Goal: Task Accomplishment & Management: Complete application form

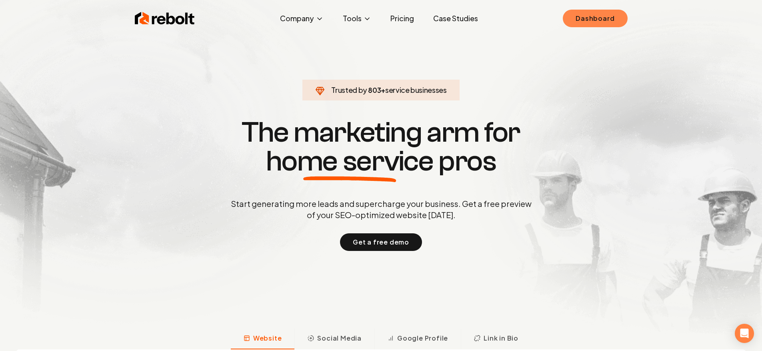
click at [605, 23] on link "Dashboard" at bounding box center [595, 19] width 64 height 18
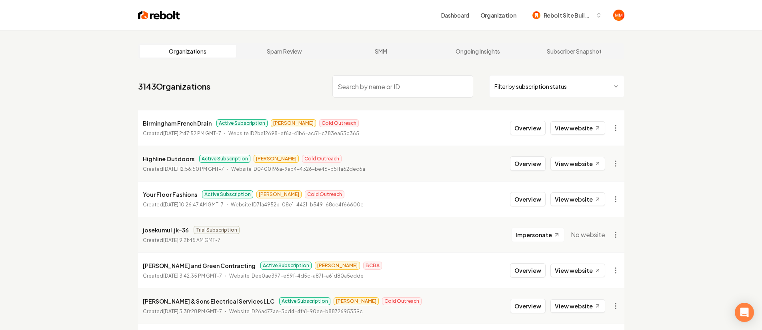
click at [160, 15] on img at bounding box center [159, 15] width 42 height 11
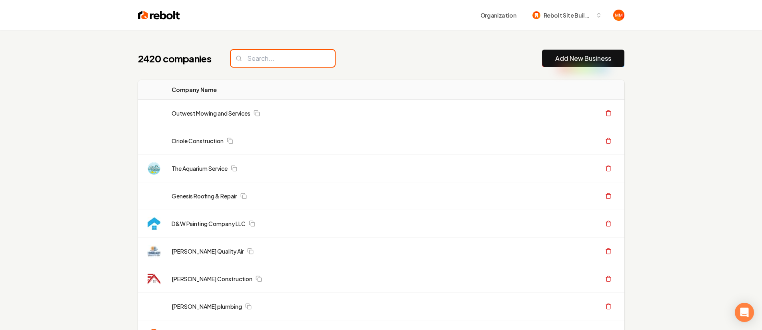
click at [274, 58] on input "search" at bounding box center [283, 58] width 104 height 17
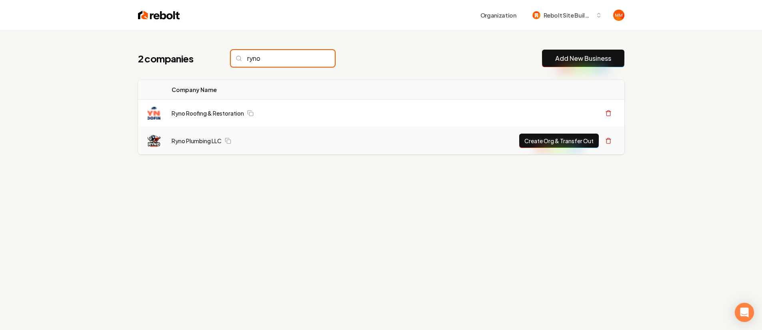
type input "ryno"
click at [532, 142] on button "Create Org & Transfer Out" at bounding box center [559, 141] width 80 height 14
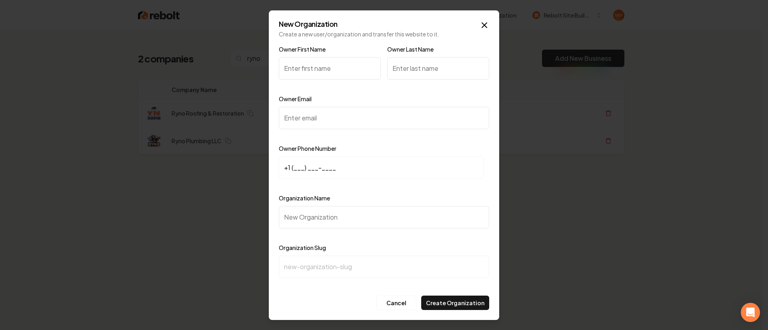
click at [327, 68] on input "Owner First Name" at bounding box center [330, 68] width 102 height 22
type input "Ryan"
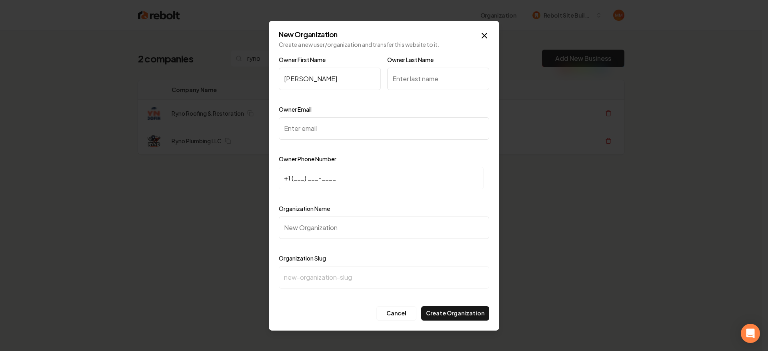
click at [416, 82] on input "Owner Last Name" at bounding box center [438, 79] width 102 height 22
type input "Hay"
click at [402, 124] on input "Owner Email" at bounding box center [384, 128] width 210 height 22
click at [382, 126] on input "Owner Email" at bounding box center [384, 128] width 210 height 22
paste input "rynoplumbingtx@gmail.com"
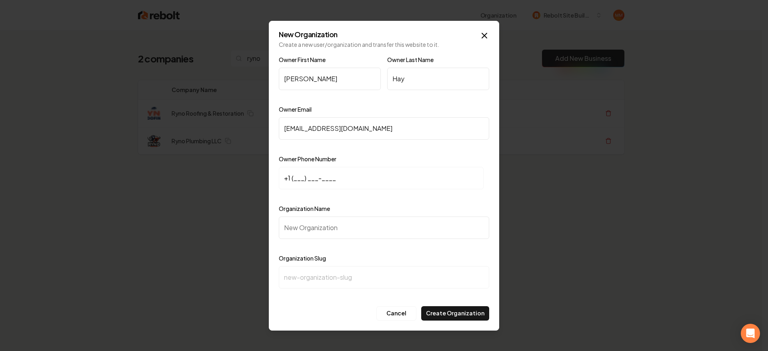
type input "rynoplumbingtx@gmail.com"
click at [295, 176] on input "+1 (___) ___-____" at bounding box center [381, 178] width 205 height 22
type input "+1 (281) 520-5737"
click at [336, 223] on input "Organization Name" at bounding box center [384, 227] width 210 height 22
type input "R"
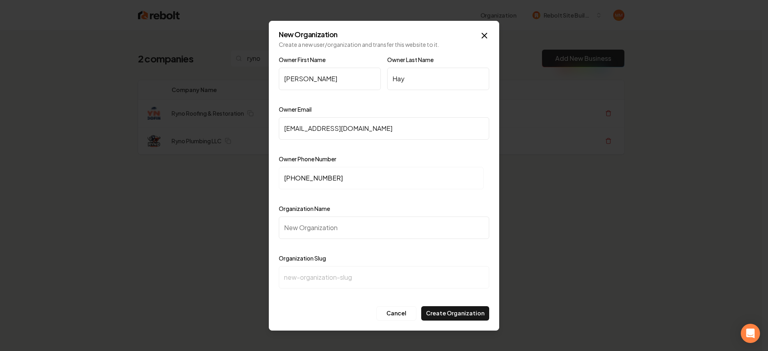
type input "r"
type input "Ry"
type input "ry"
type input "Ryn"
type input "ryn"
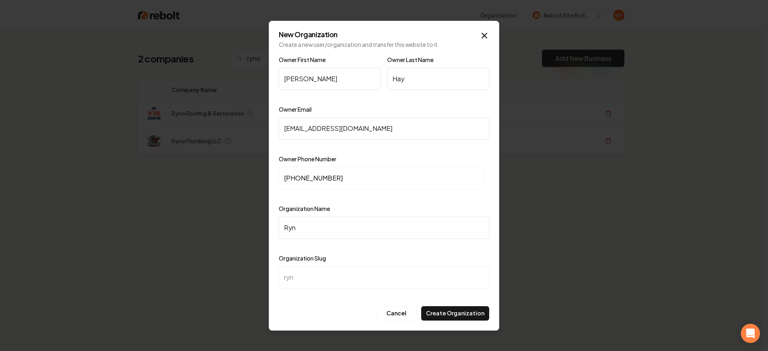
type input "Ryno"
type input "ryno"
type input "Ryno P"
type input "ryno-p"
type input "Ryno Pl"
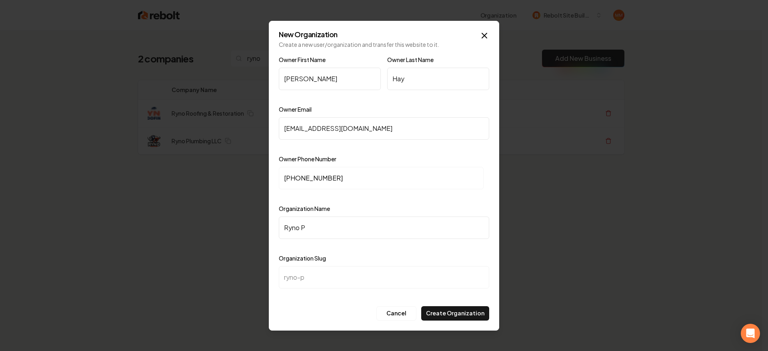
type input "ryno-pl"
type input "Ryno Plu"
type input "ryno-plu"
type input "Ryno Plum"
type input "ryno-plum"
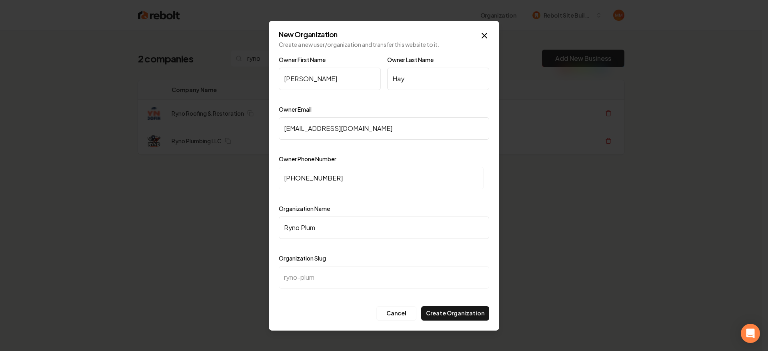
type input "Ryno Plumb"
type input "ryno-plumb"
type input "Ryno Plumbi"
type input "ryno-plumbi"
type input "Ryno Plumbin"
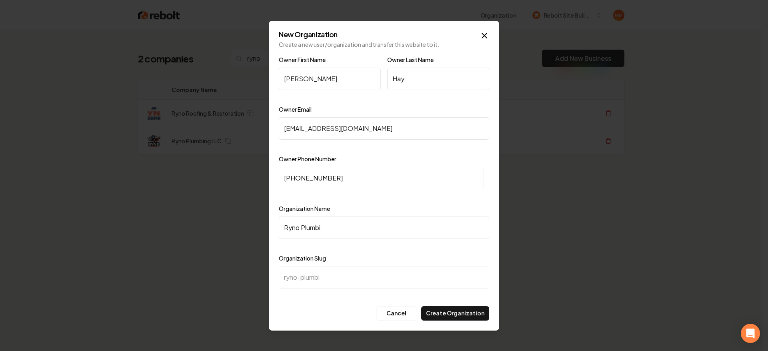
type input "ryno-plumbin"
type input "Ryno Plumbing"
type input "ryno-plumbing"
type input "Ryno Plumbing L"
type input "ryno-plumbing-l"
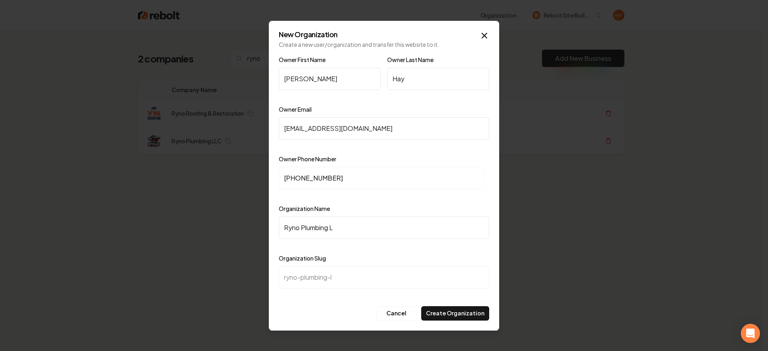
type input "Ryno Plumbing LL"
type input "ryno-plumbing-ll"
type input "Ryno Plumbing LLC"
type input "ryno-plumbing-llc"
type input "Ryno Plumbing LLC"
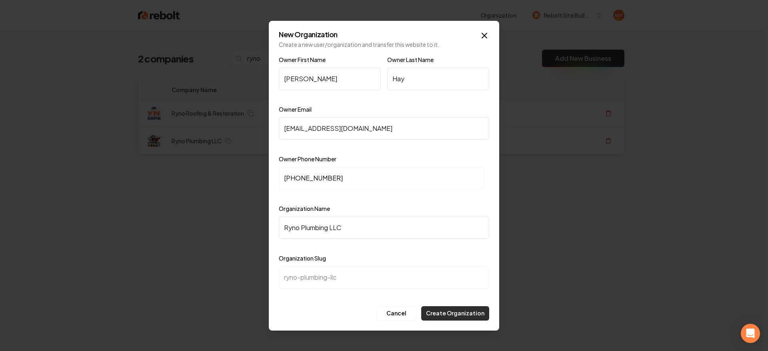
click at [463, 308] on button "Create Organization" at bounding box center [455, 313] width 68 height 14
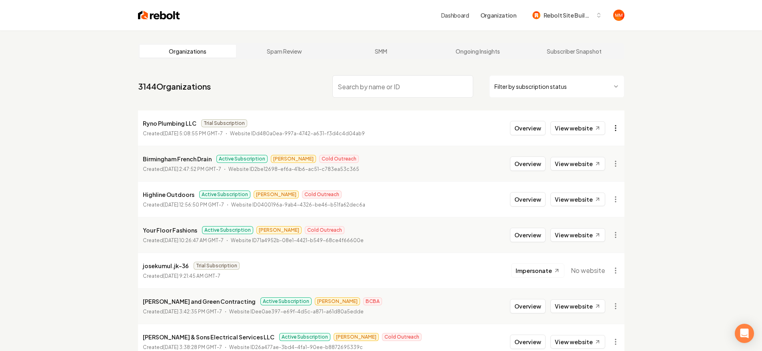
click at [618, 129] on html "Dashboard Organization Rebolt Site Builder Organizations Spam Review SMM Ongoin…" at bounding box center [381, 175] width 762 height 351
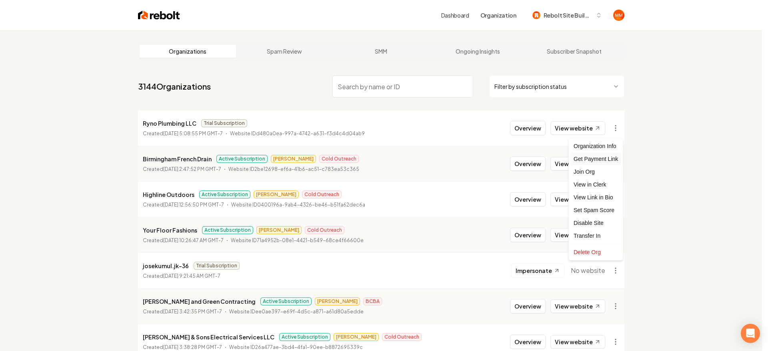
click at [606, 161] on div "Get Payment Link" at bounding box center [595, 158] width 51 height 13
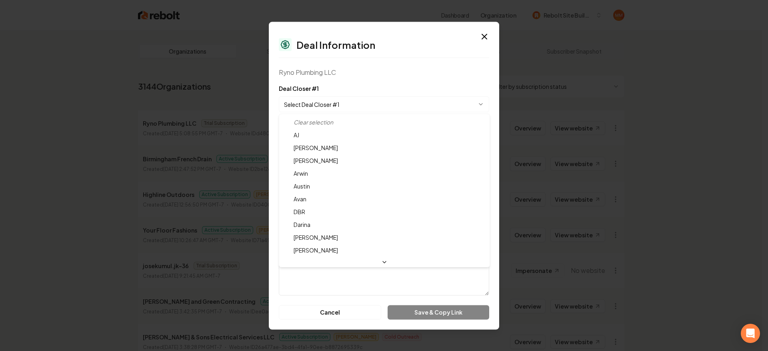
click at [329, 105] on body "Dashboard Organization Rebolt Site Builder Organizations Spam Review SMM Ongoin…" at bounding box center [381, 175] width 762 height 351
select select "**********"
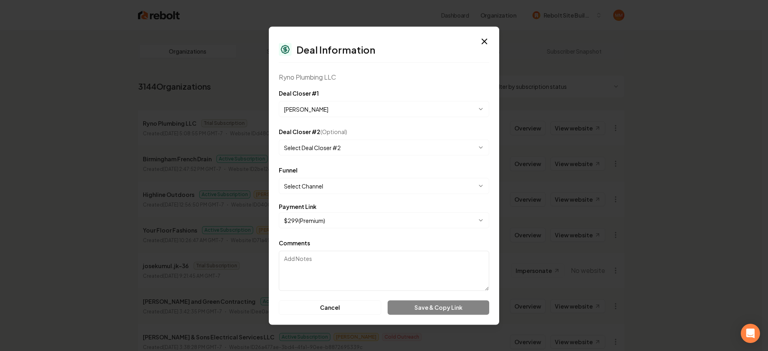
click at [330, 186] on body "Dashboard Organization Rebolt Site Builder Organizations Spam Review SMM Ongoin…" at bounding box center [381, 175] width 762 height 351
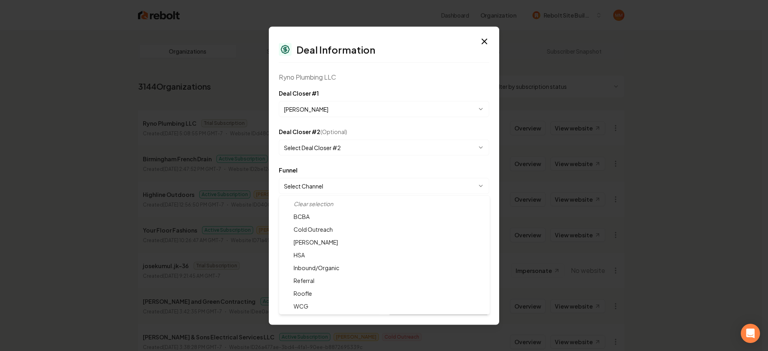
select select "**********"
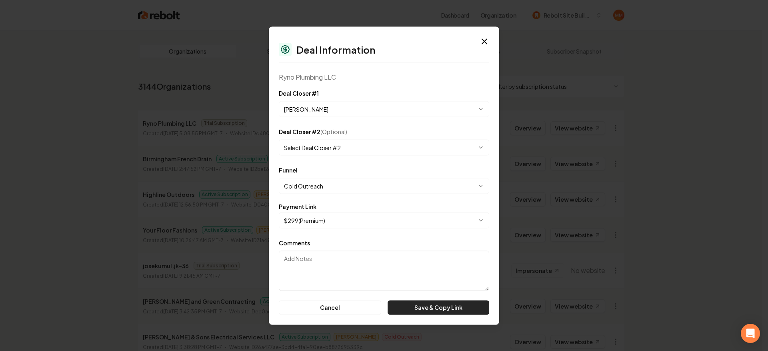
click at [438, 305] on button "Save & Copy Link" at bounding box center [439, 307] width 102 height 14
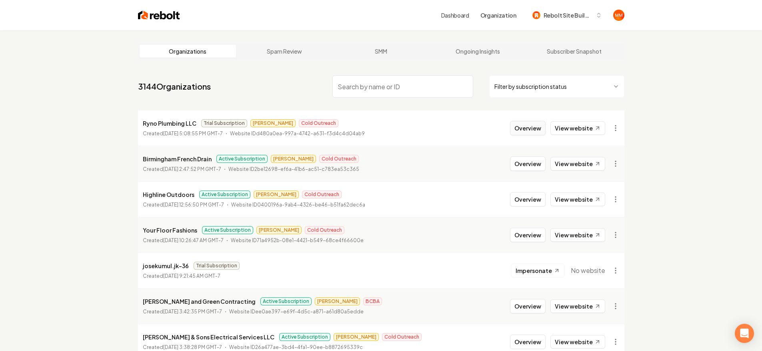
click at [517, 129] on button "Overview" at bounding box center [528, 128] width 36 height 14
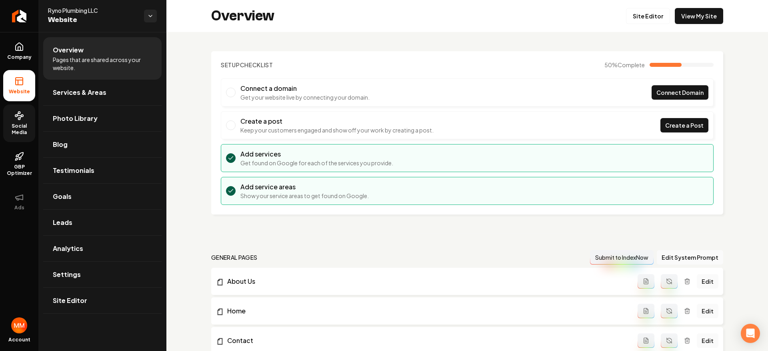
click at [28, 127] on span "Social Media" at bounding box center [19, 129] width 32 height 13
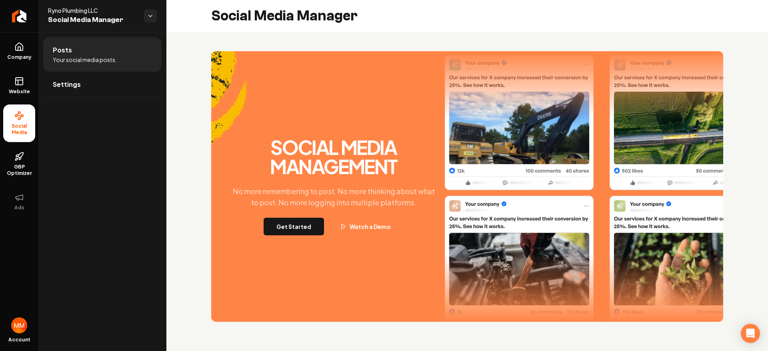
click at [304, 224] on button "Get Started" at bounding box center [294, 227] width 60 height 18
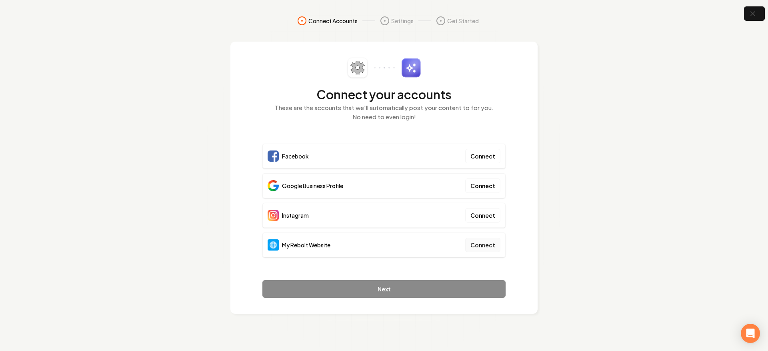
click at [486, 242] on button "Connect" at bounding box center [482, 245] width 35 height 14
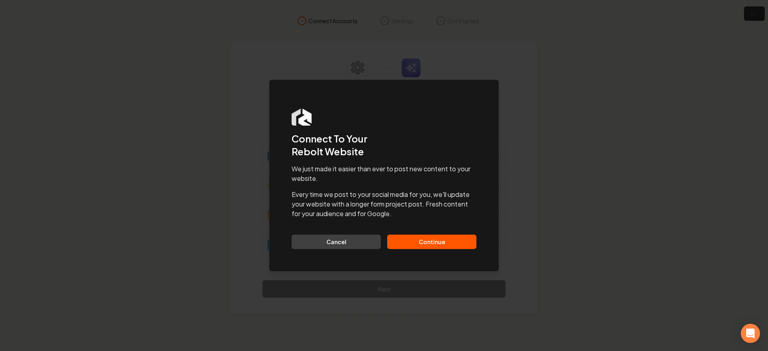
click at [448, 236] on button "Continue" at bounding box center [431, 241] width 89 height 14
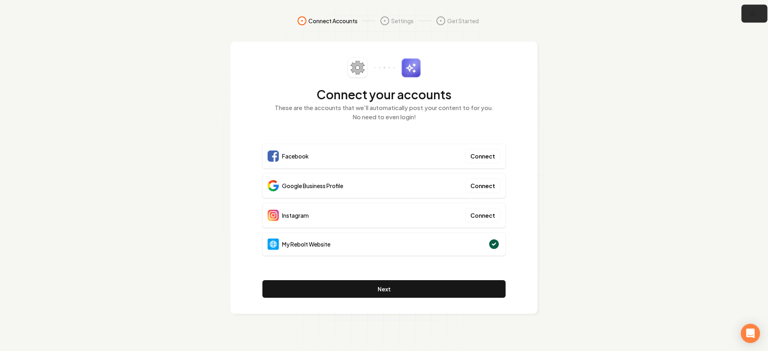
click at [752, 17] on icon "button" at bounding box center [752, 14] width 10 height 10
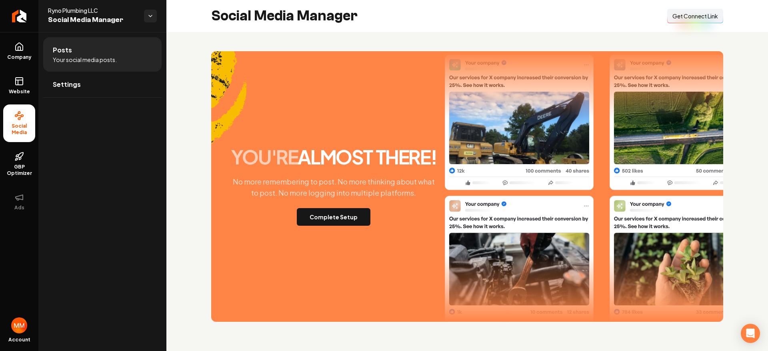
click at [715, 16] on span "Get Connect Link" at bounding box center [695, 16] width 46 height 8
click at [675, 10] on button "Connect Link Get Connect Link" at bounding box center [695, 16] width 56 height 14
click at [16, 15] on icon "Return to dashboard" at bounding box center [18, 16] width 4 height 8
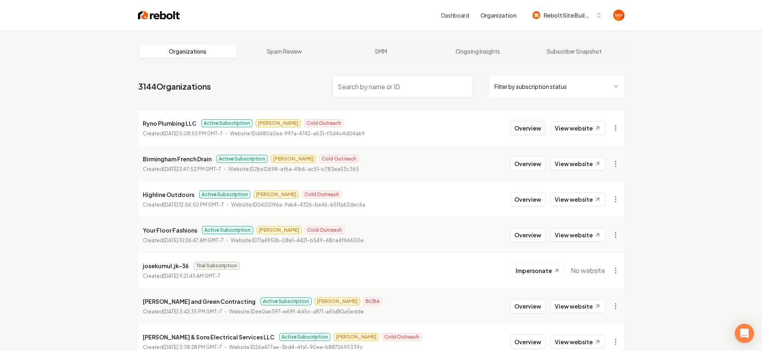
click at [519, 128] on button "Overview" at bounding box center [528, 128] width 36 height 14
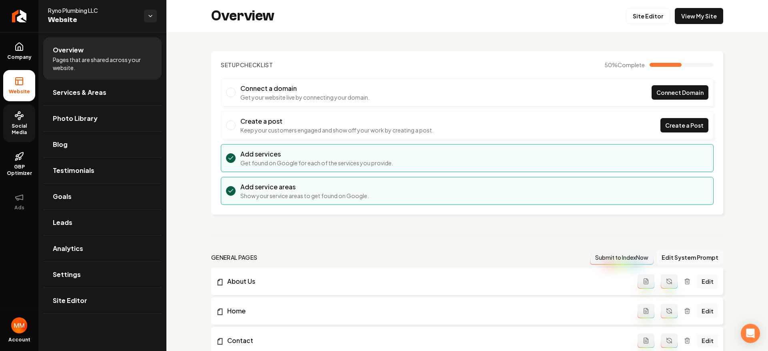
click at [10, 120] on link "Social Media" at bounding box center [19, 123] width 32 height 38
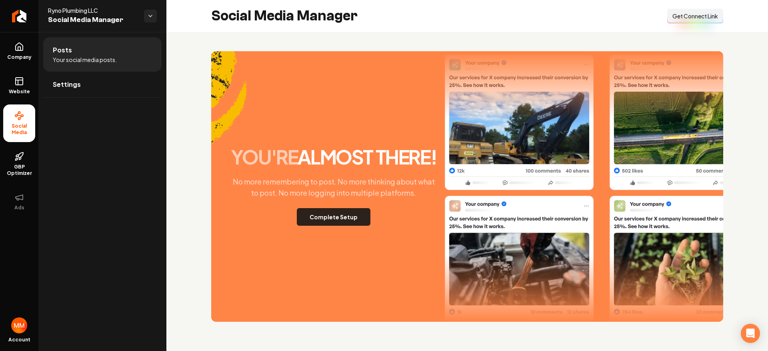
click at [342, 219] on button "Complete Setup" at bounding box center [334, 217] width 74 height 18
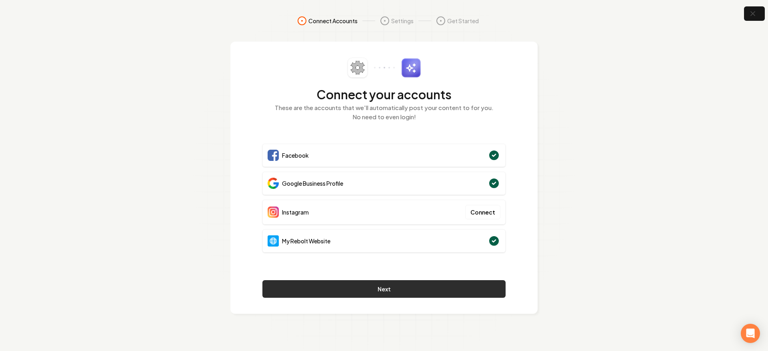
click at [383, 284] on button "Next" at bounding box center [383, 289] width 243 height 18
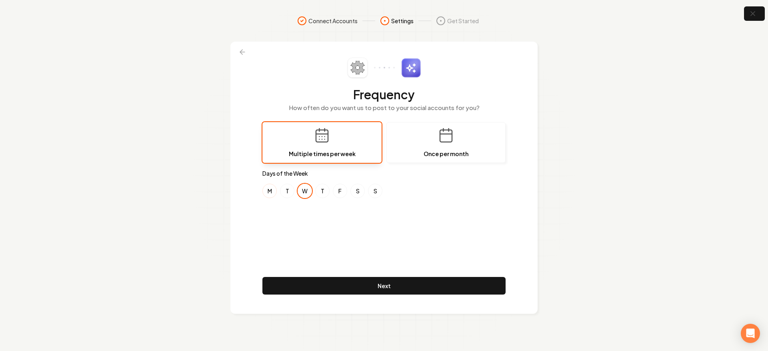
click at [264, 191] on button "M" at bounding box center [269, 191] width 14 height 14
click at [338, 189] on button "F" at bounding box center [340, 191] width 14 height 14
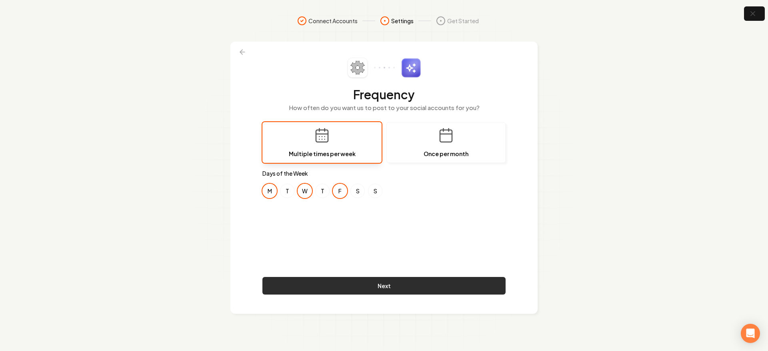
click at [340, 282] on button "Next" at bounding box center [383, 286] width 243 height 18
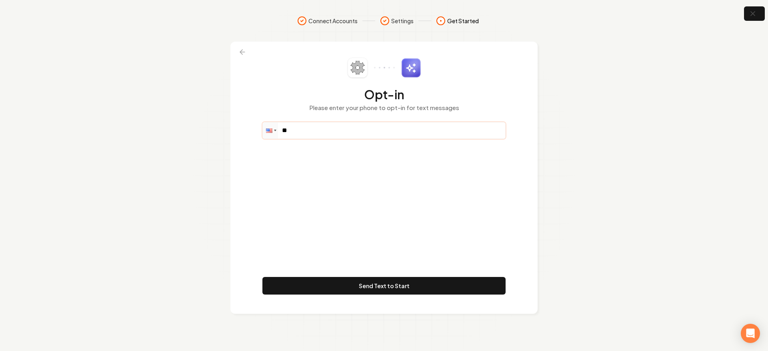
click at [331, 131] on input "**" at bounding box center [384, 130] width 242 height 16
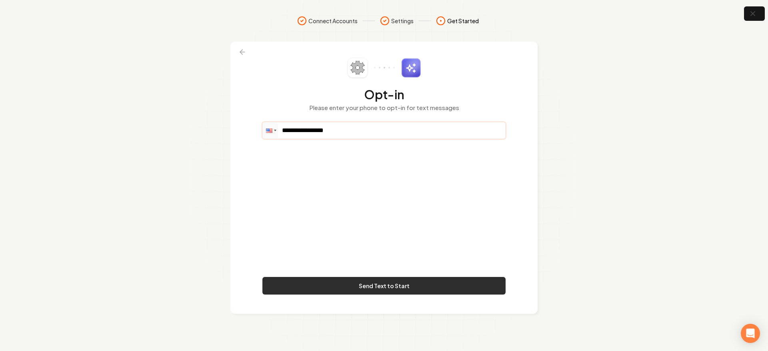
type input "**********"
click at [370, 284] on button "Send Text to Start" at bounding box center [383, 286] width 243 height 18
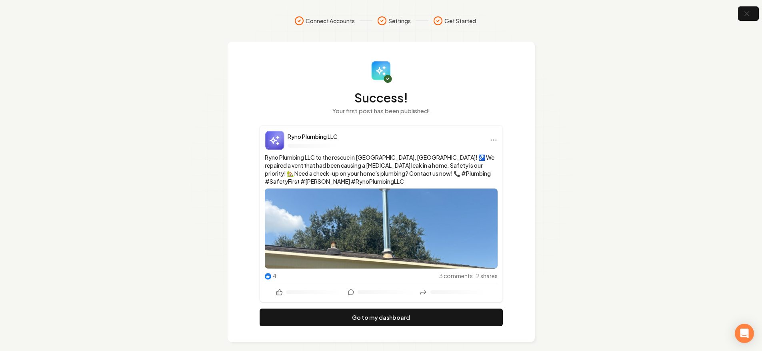
click at [748, 3] on section "Connect Accounts Settings Get Started Success! Your first post has been publish…" at bounding box center [381, 179] width 762 height 358
click at [748, 12] on icon "button" at bounding box center [746, 14] width 10 height 10
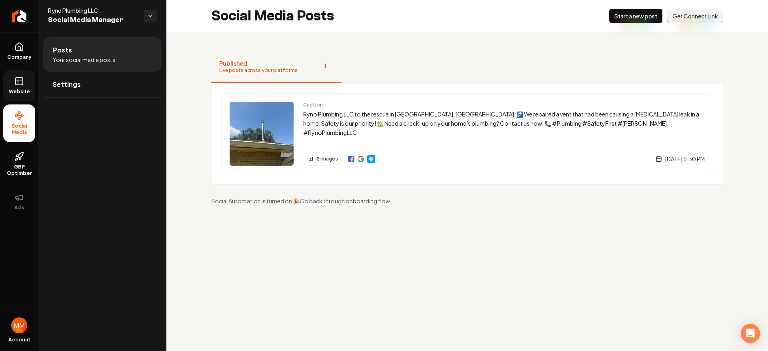
click at [16, 75] on link "Website" at bounding box center [19, 85] width 32 height 31
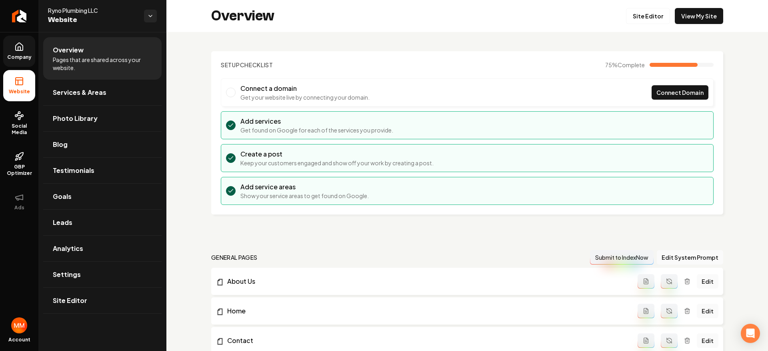
click at [23, 57] on span "Company" at bounding box center [19, 57] width 31 height 6
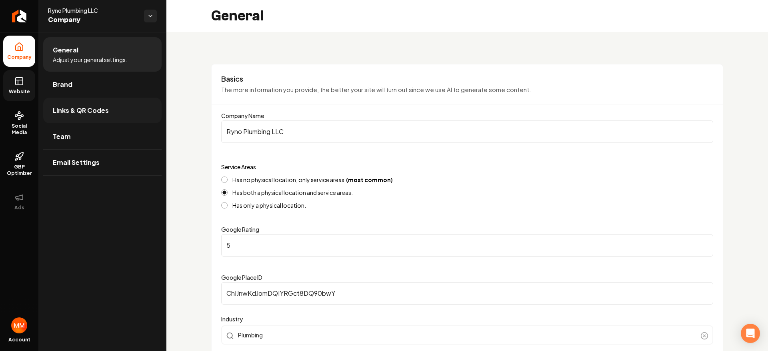
click at [88, 110] on span "Links & QR Codes" at bounding box center [81, 111] width 56 height 10
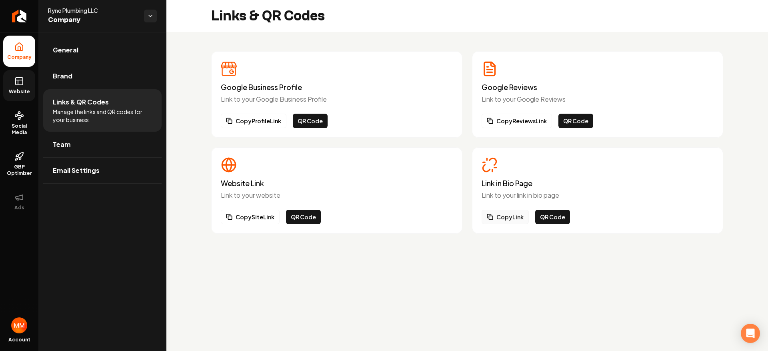
click at [514, 217] on button "Copy Link" at bounding box center [504, 217] width 47 height 14
click at [17, 81] on icon at bounding box center [19, 81] width 10 height 10
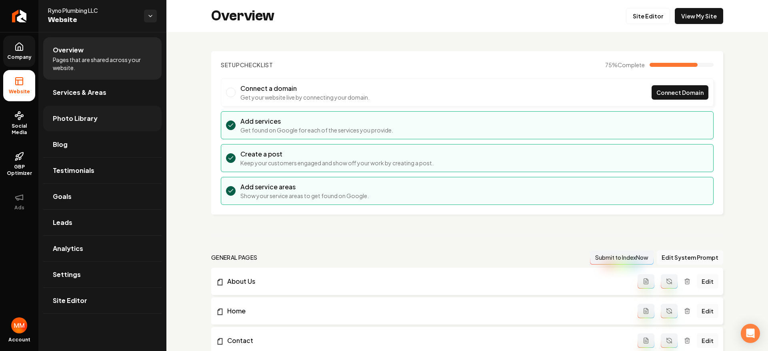
click at [89, 112] on link "Photo Library" at bounding box center [102, 119] width 118 height 26
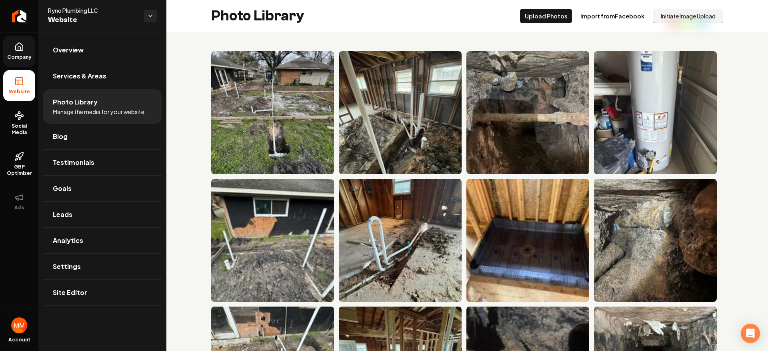
click at [665, 16] on button "Initiate Image Upload" at bounding box center [688, 16] width 70 height 14
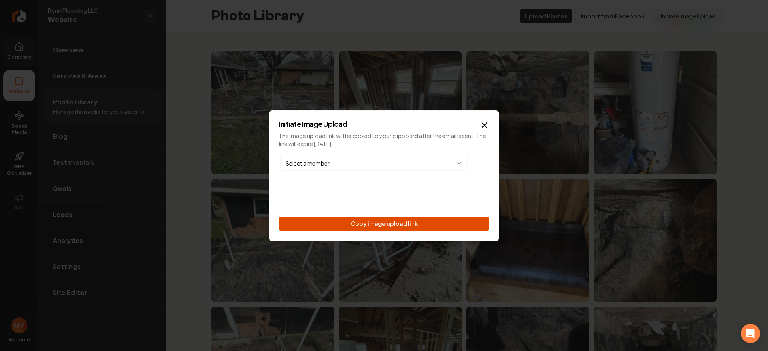
click at [393, 220] on button "Copy image upload link" at bounding box center [384, 223] width 210 height 14
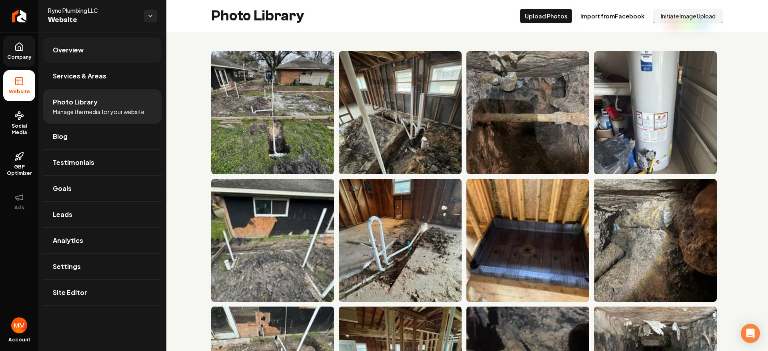
click at [72, 58] on link "Overview" at bounding box center [102, 50] width 118 height 26
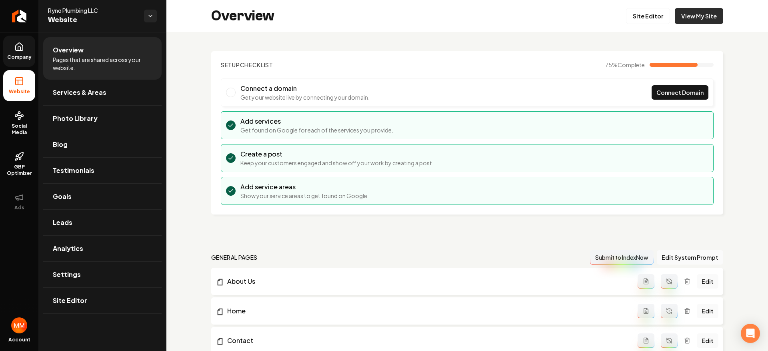
click at [697, 19] on link "View My Site" at bounding box center [699, 16] width 48 height 16
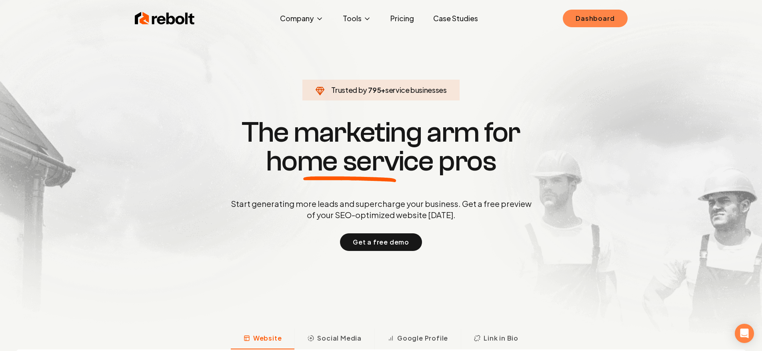
click at [623, 22] on link "Dashboard" at bounding box center [595, 19] width 64 height 18
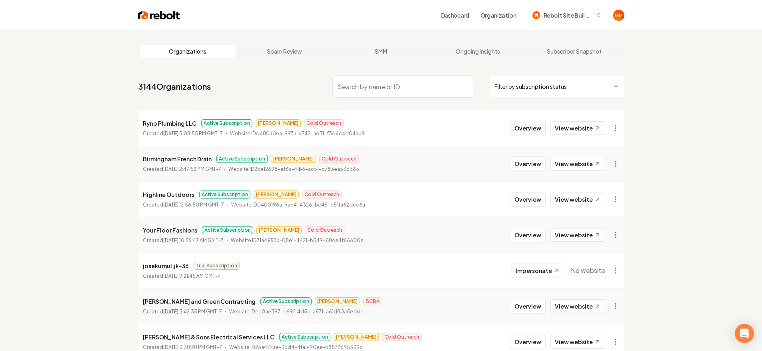
click at [529, 124] on button "Overview" at bounding box center [528, 128] width 36 height 14
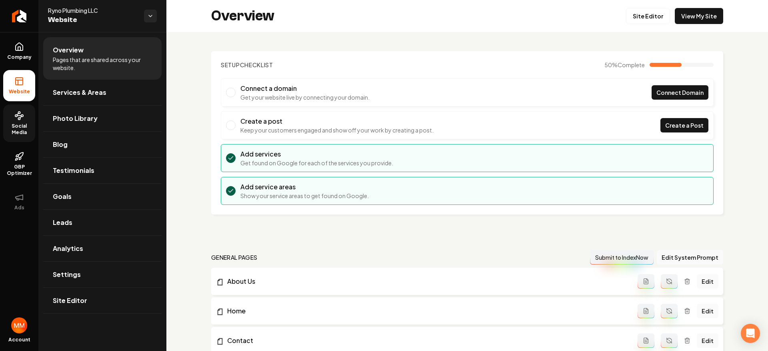
click at [24, 121] on link "Social Media" at bounding box center [19, 123] width 32 height 38
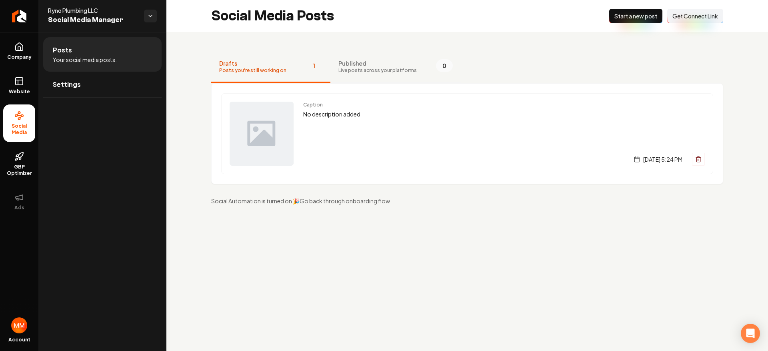
click at [356, 70] on span "Live posts across your platforms" at bounding box center [377, 70] width 78 height 6
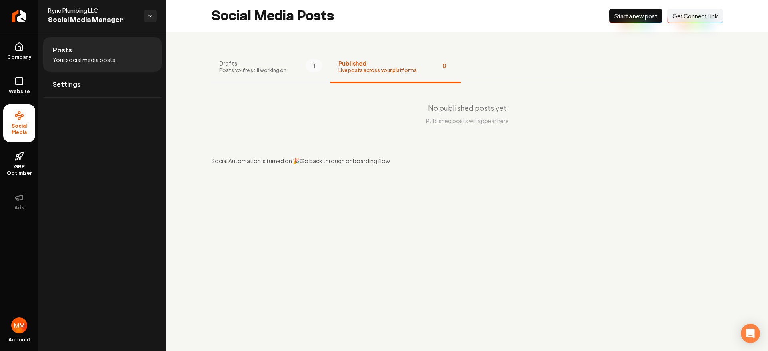
click at [284, 67] on button "Drafts Posts you're still working on 1" at bounding box center [270, 67] width 119 height 32
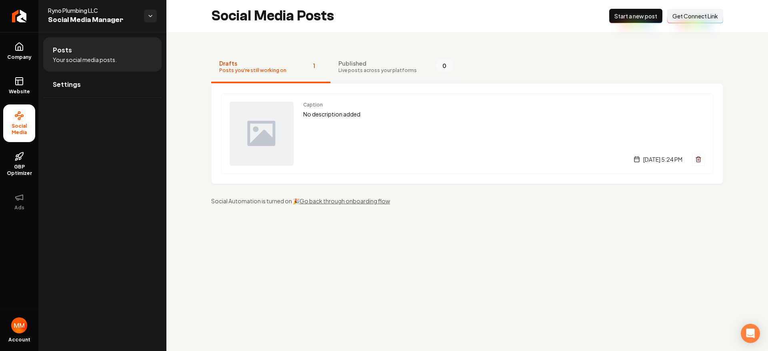
click at [364, 72] on span "Live posts across your platforms" at bounding box center [377, 70] width 78 height 6
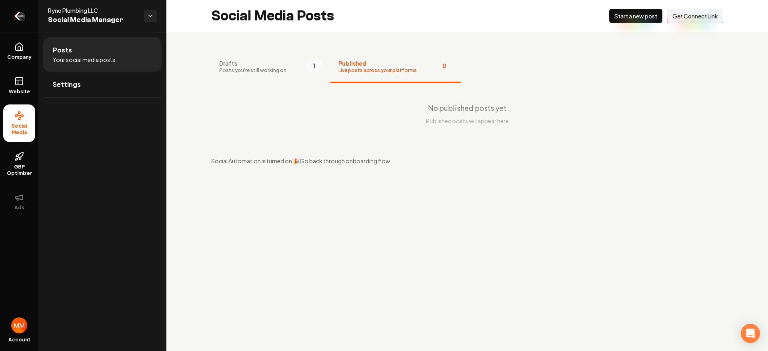
click at [19, 19] on icon "Return to dashboard" at bounding box center [19, 16] width 13 height 13
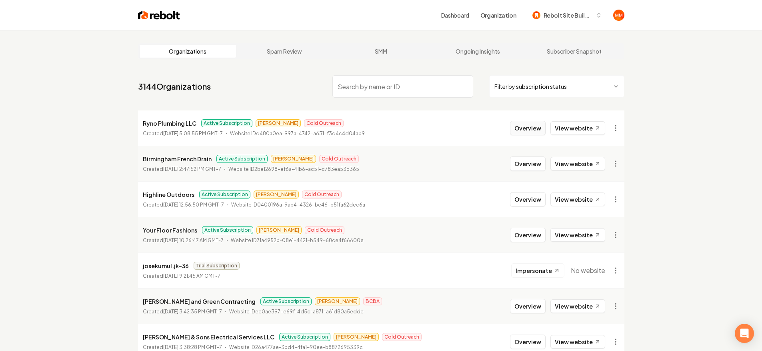
click at [531, 128] on button "Overview" at bounding box center [528, 128] width 36 height 14
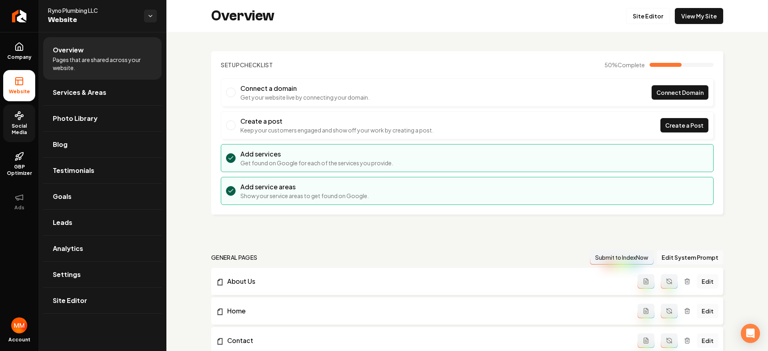
click at [20, 129] on span "Social Media" at bounding box center [19, 129] width 32 height 13
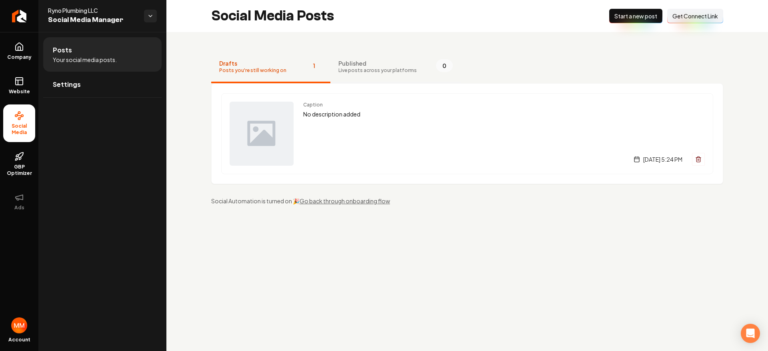
click at [367, 72] on span "Live posts across your platforms" at bounding box center [377, 70] width 78 height 6
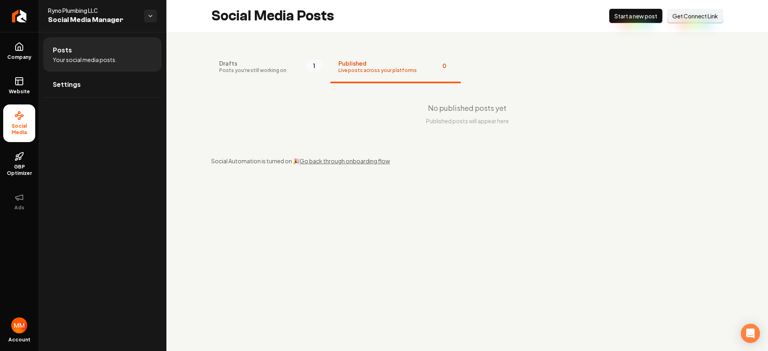
click at [313, 74] on button "Drafts Posts you're still working on 1" at bounding box center [270, 67] width 119 height 32
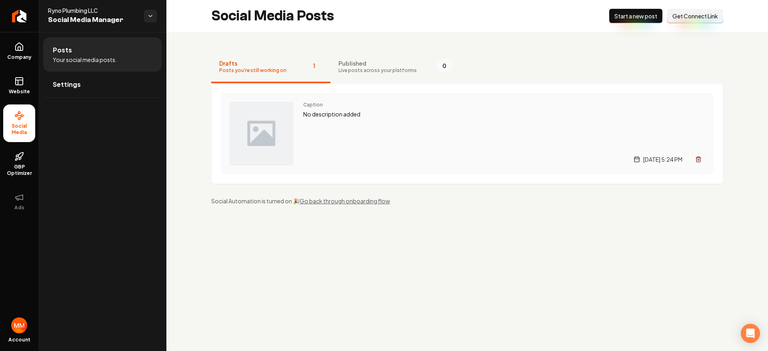
click at [347, 102] on span "Caption" at bounding box center [504, 105] width 402 height 6
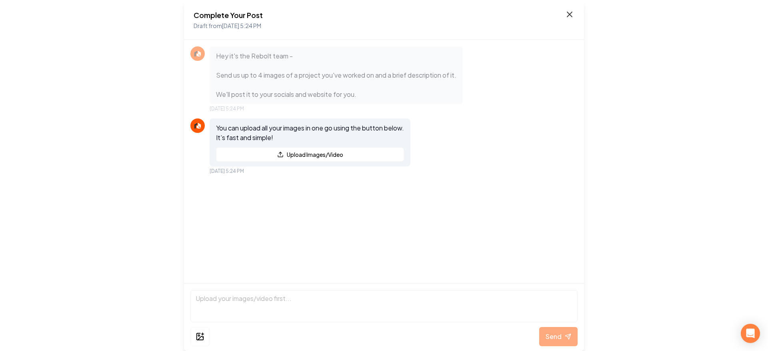
click at [571, 13] on icon at bounding box center [570, 15] width 10 height 10
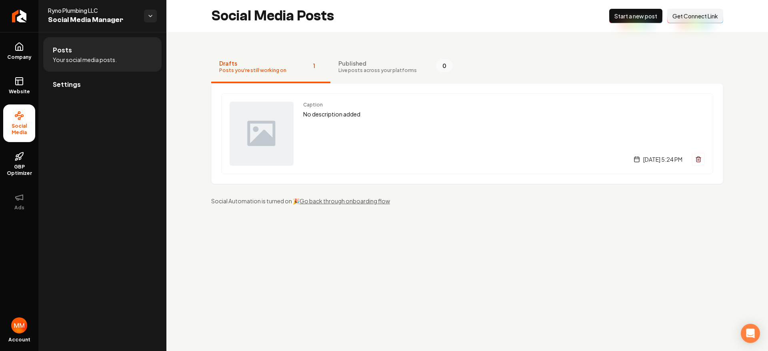
click at [110, 87] on link "Settings" at bounding box center [102, 85] width 118 height 26
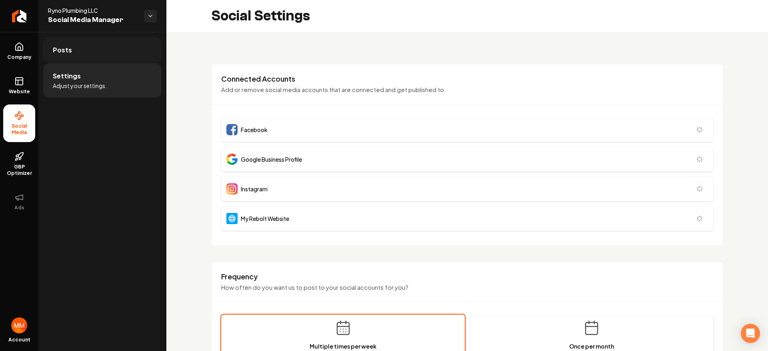
click at [107, 57] on link "Posts" at bounding box center [102, 50] width 118 height 26
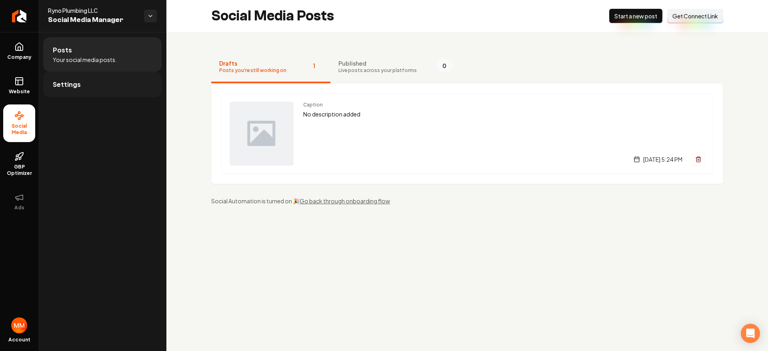
click at [93, 73] on link "Settings" at bounding box center [102, 85] width 118 height 26
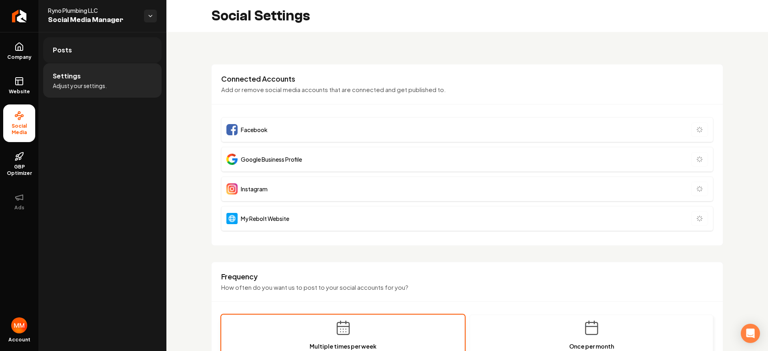
click at [96, 60] on link "Posts" at bounding box center [102, 50] width 118 height 26
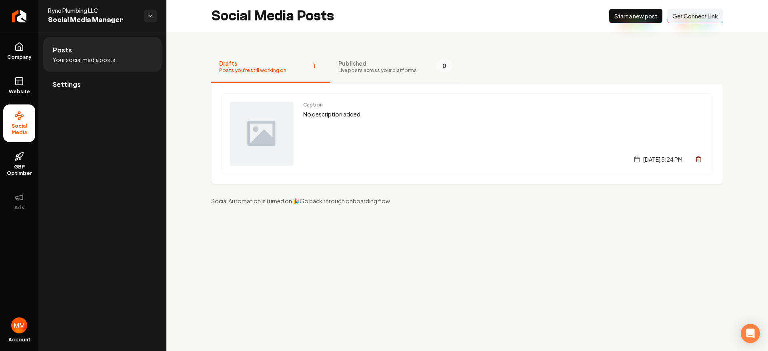
click at [369, 67] on span "Live posts across your platforms" at bounding box center [377, 70] width 78 height 6
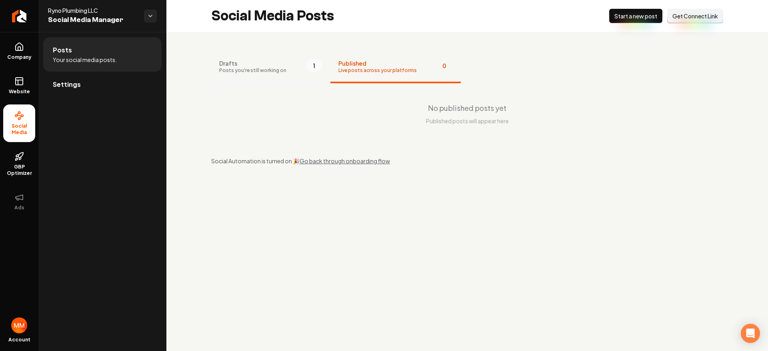
click at [278, 67] on span "Posts you're still working on" at bounding box center [252, 70] width 67 height 6
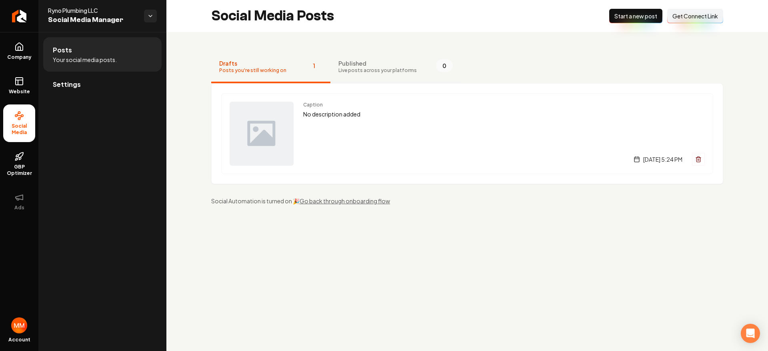
click at [365, 73] on span "Live posts across your platforms" at bounding box center [377, 70] width 78 height 6
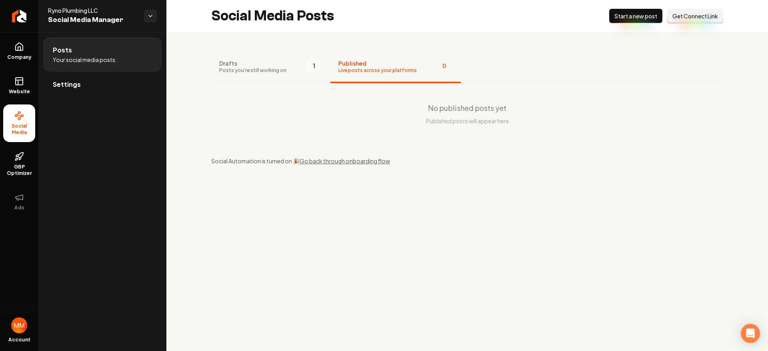
click at [285, 69] on button "Drafts Posts you're still working on 1" at bounding box center [270, 67] width 119 height 32
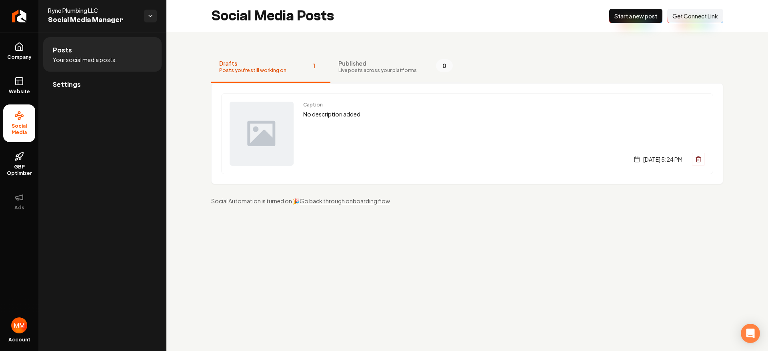
click at [364, 68] on span "Live posts across your platforms" at bounding box center [377, 70] width 78 height 6
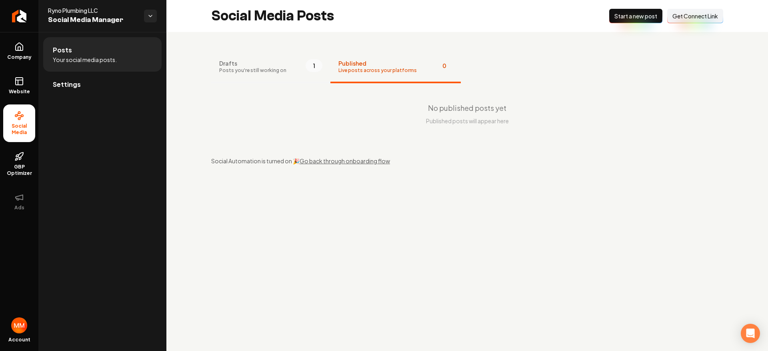
click at [281, 69] on span "Posts you're still working on" at bounding box center [252, 70] width 67 height 6
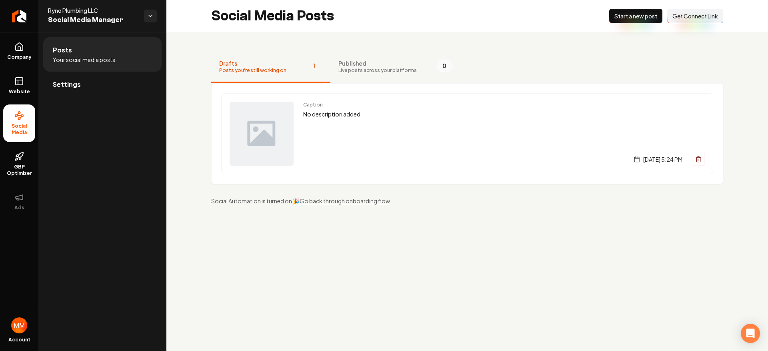
drag, startPoint x: 375, startPoint y: 71, endPoint x: 299, endPoint y: 70, distance: 76.4
click at [375, 71] on span "Live posts across your platforms" at bounding box center [377, 70] width 78 height 6
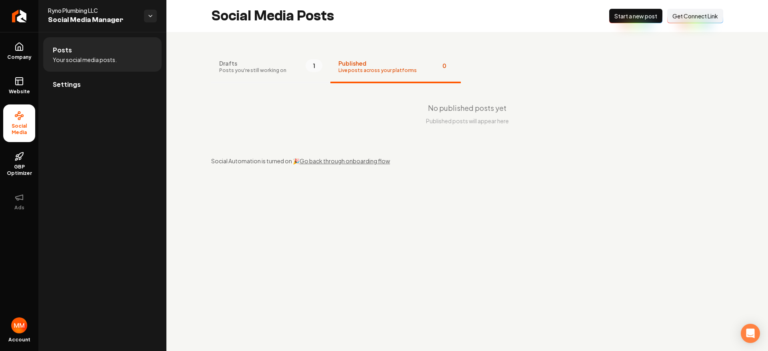
click at [290, 69] on button "Drafts Posts you're still working on 1" at bounding box center [270, 67] width 119 height 32
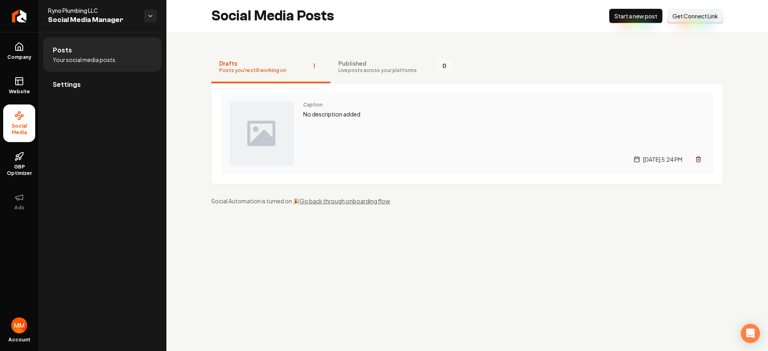
click at [363, 122] on div "Caption No description added Wednesday, September 17, 2025 | 5:24 PM" at bounding box center [504, 134] width 402 height 64
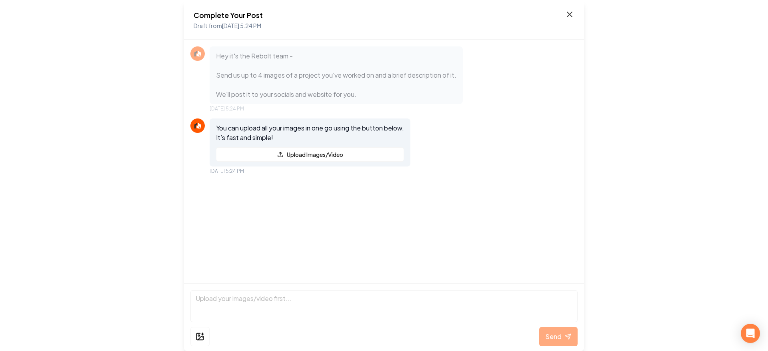
click at [567, 10] on icon at bounding box center [570, 15] width 10 height 10
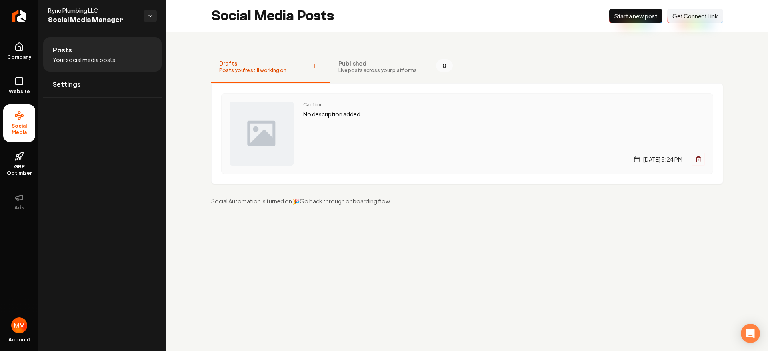
click at [438, 128] on div "Caption No description added Wednesday, September 17, 2025 | 5:24 PM" at bounding box center [504, 134] width 402 height 64
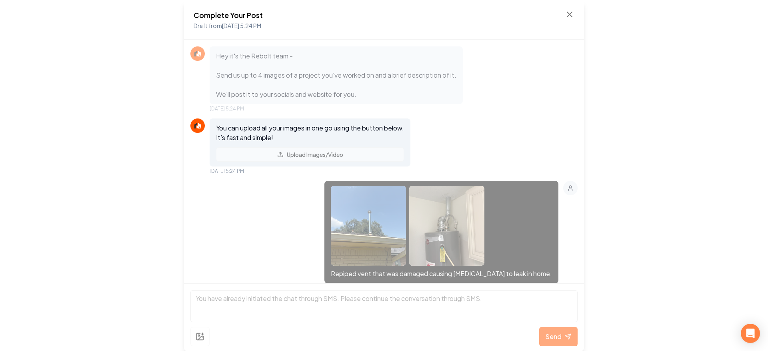
scroll to position [15, 0]
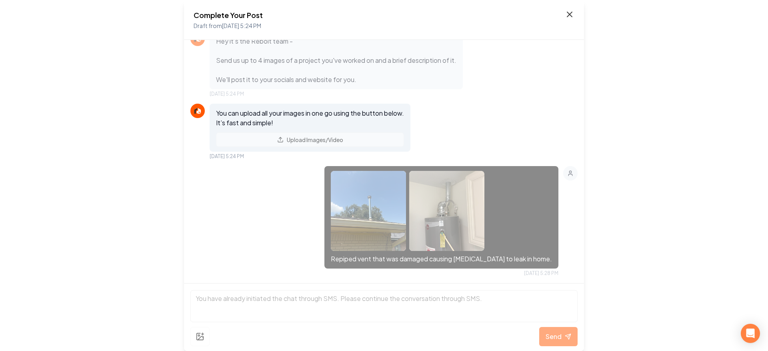
click at [569, 13] on icon at bounding box center [570, 15] width 10 height 10
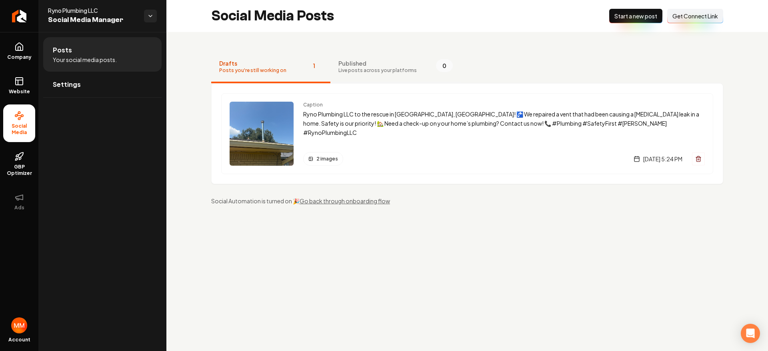
click at [405, 62] on span "Published" at bounding box center [377, 63] width 78 height 8
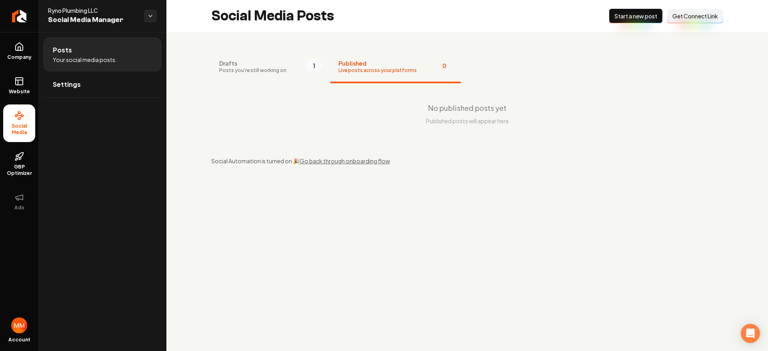
click at [311, 66] on span "1" at bounding box center [314, 65] width 17 height 13
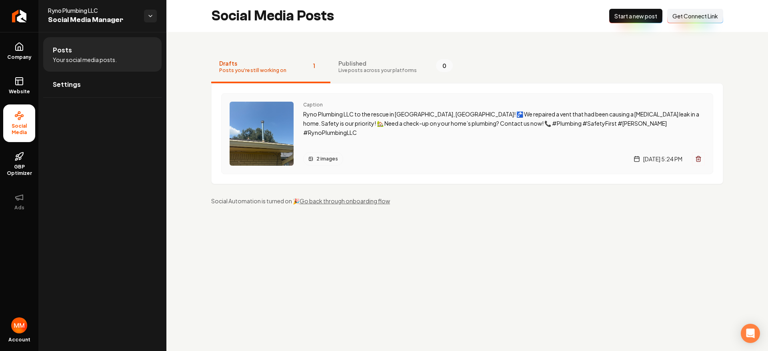
click at [274, 138] on img "Main content area" at bounding box center [262, 134] width 64 height 64
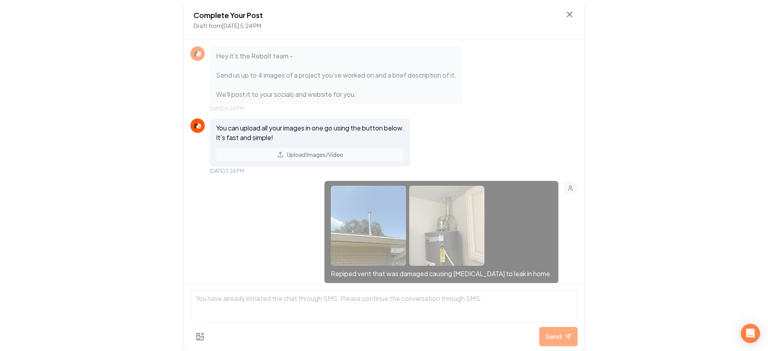
scroll to position [298, 0]
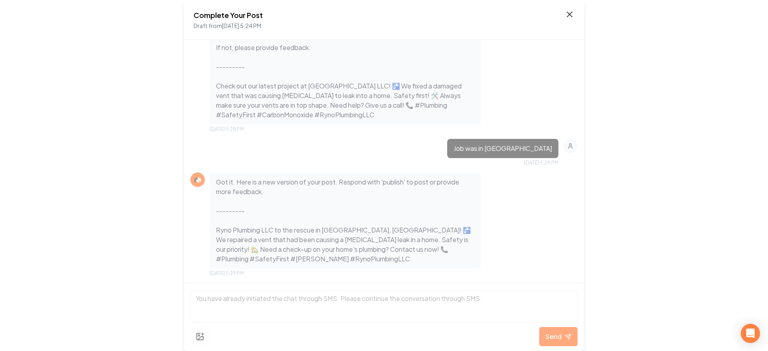
click at [572, 15] on icon at bounding box center [570, 15] width 10 height 10
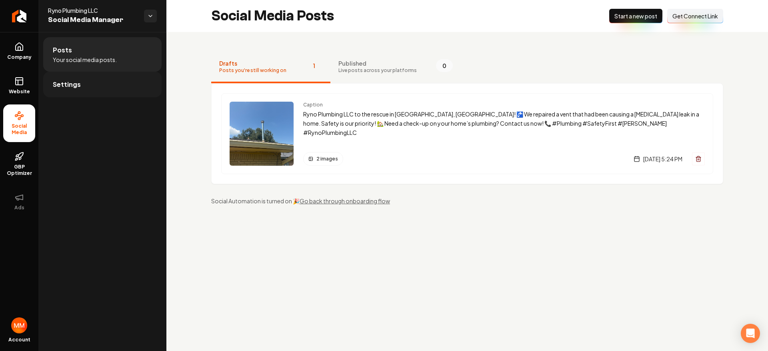
click at [83, 80] on link "Settings" at bounding box center [102, 85] width 118 height 26
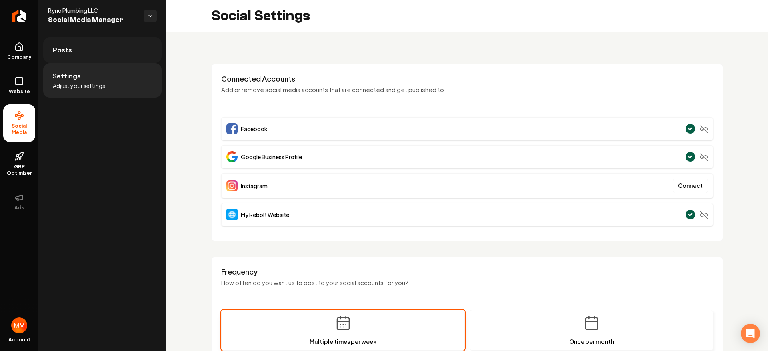
click at [95, 57] on link "Posts" at bounding box center [102, 50] width 118 height 26
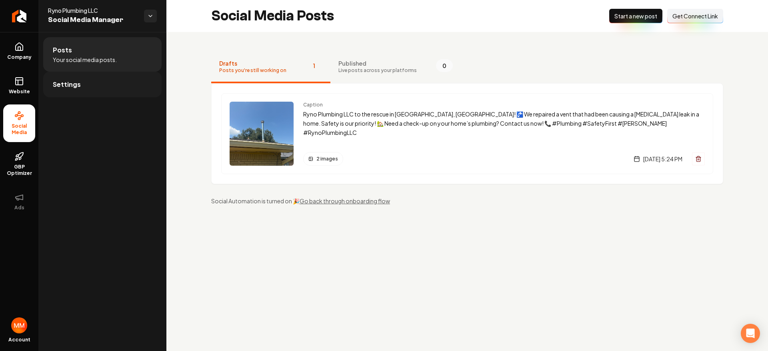
click at [118, 80] on link "Settings" at bounding box center [102, 85] width 118 height 26
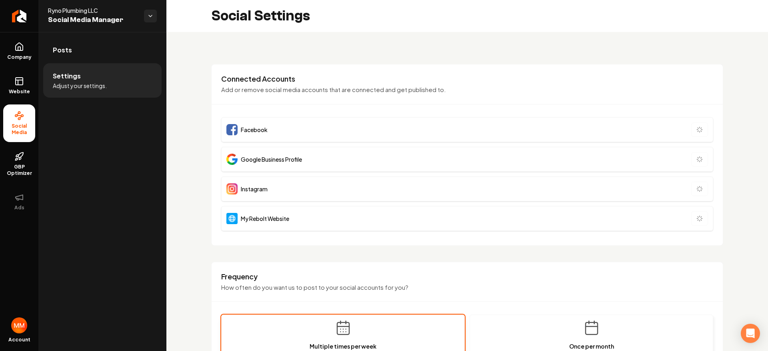
click at [118, 56] on link "Posts" at bounding box center [102, 50] width 118 height 26
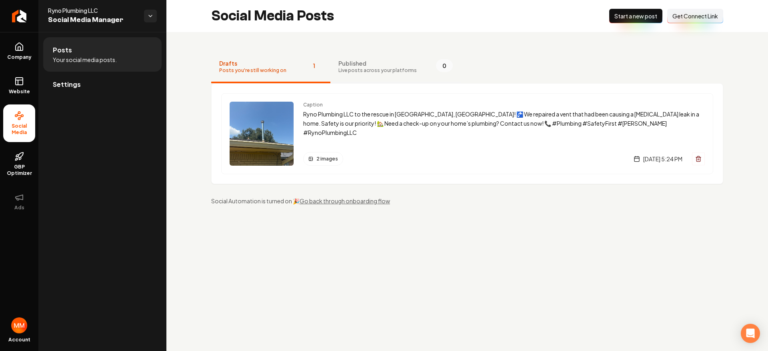
click at [396, 70] on span "Live posts across your platforms" at bounding box center [377, 70] width 78 height 6
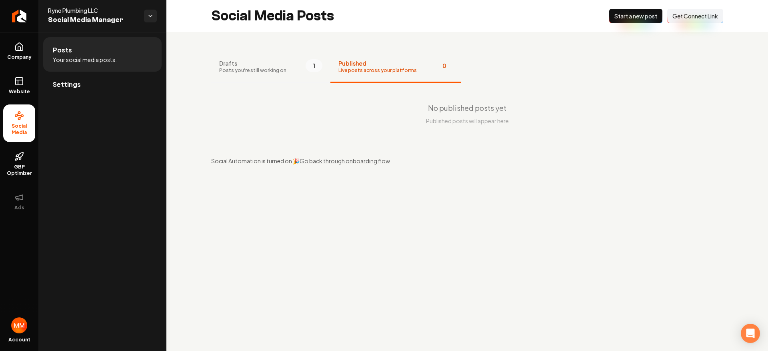
click at [290, 65] on button "Drafts Posts you're still working on 1" at bounding box center [270, 67] width 119 height 32
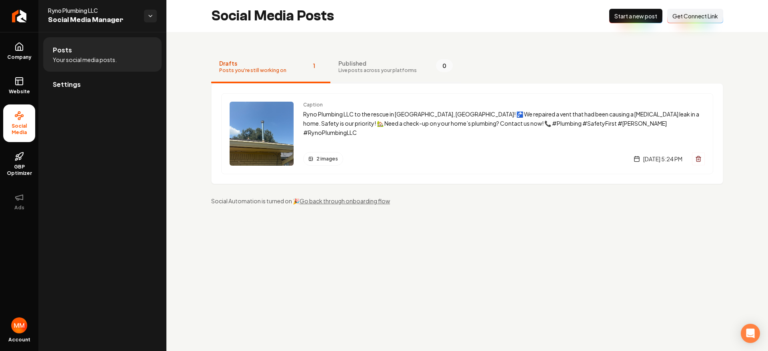
click at [379, 73] on span "Live posts across your platforms" at bounding box center [377, 70] width 78 height 6
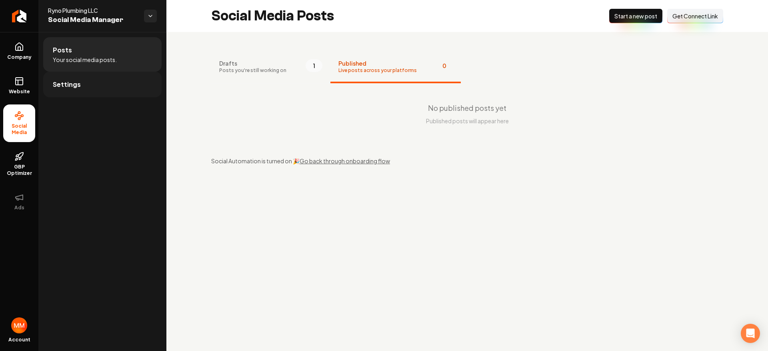
click at [136, 81] on link "Settings" at bounding box center [102, 85] width 118 height 26
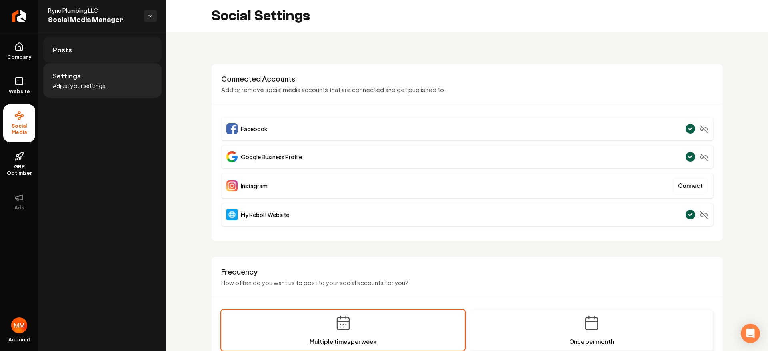
click at [120, 53] on link "Posts" at bounding box center [102, 50] width 118 height 26
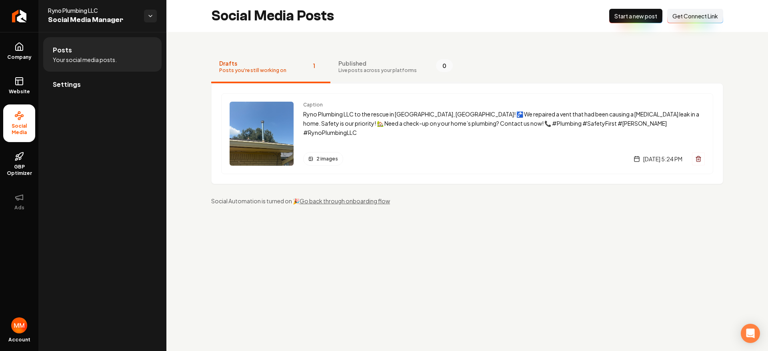
click at [372, 65] on span "Published" at bounding box center [377, 63] width 78 height 8
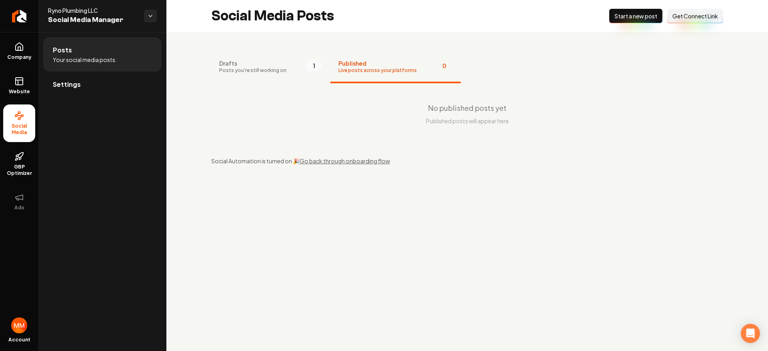
click at [274, 67] on span "Posts you're still working on" at bounding box center [252, 70] width 67 height 6
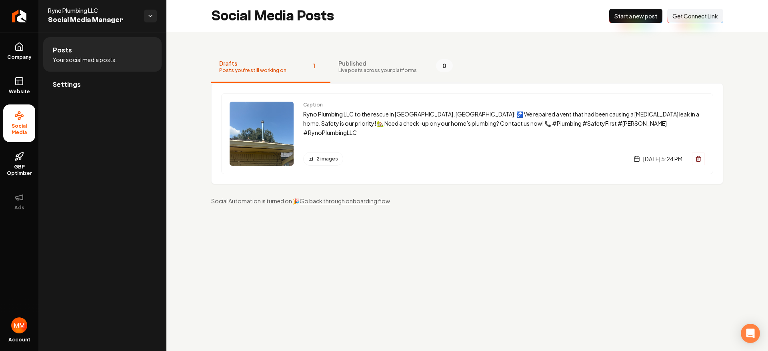
click at [358, 66] on span "Published" at bounding box center [377, 63] width 78 height 8
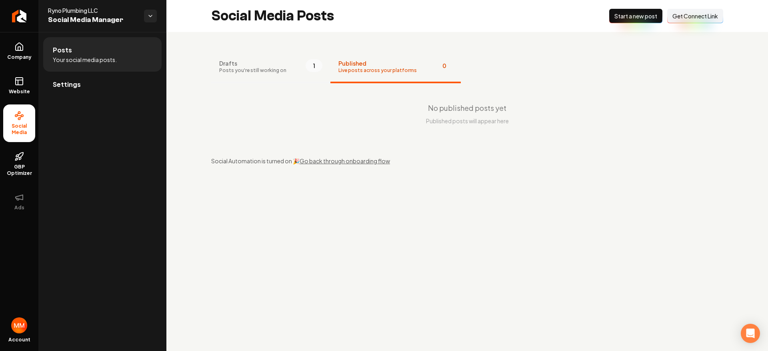
click at [285, 67] on button "Drafts Posts you're still working on 1" at bounding box center [270, 67] width 119 height 32
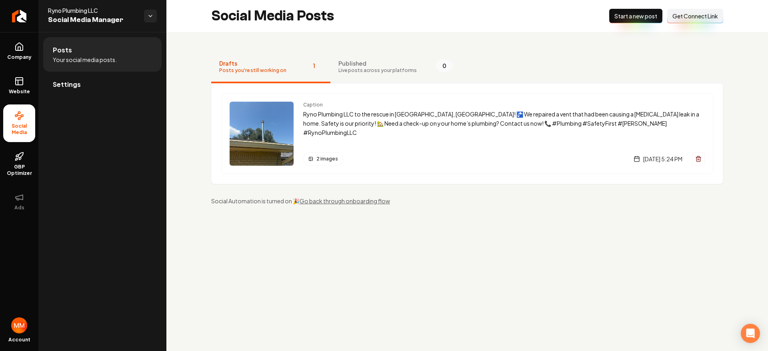
click at [362, 69] on span "Live posts across your platforms" at bounding box center [377, 70] width 78 height 6
click at [350, 75] on button "Published Live posts across your platforms 0" at bounding box center [395, 67] width 130 height 32
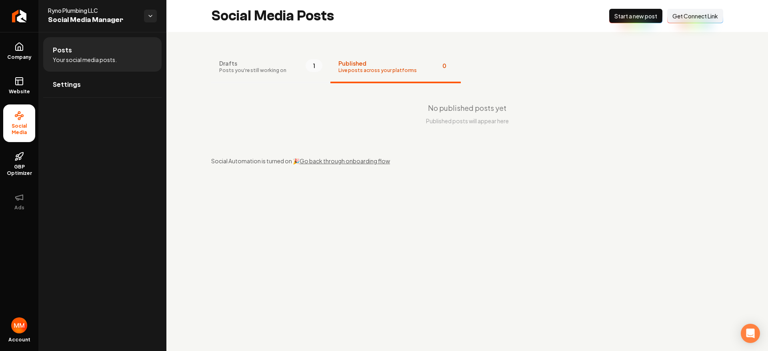
click at [286, 70] on button "Drafts Posts you're still working on 1" at bounding box center [270, 67] width 119 height 32
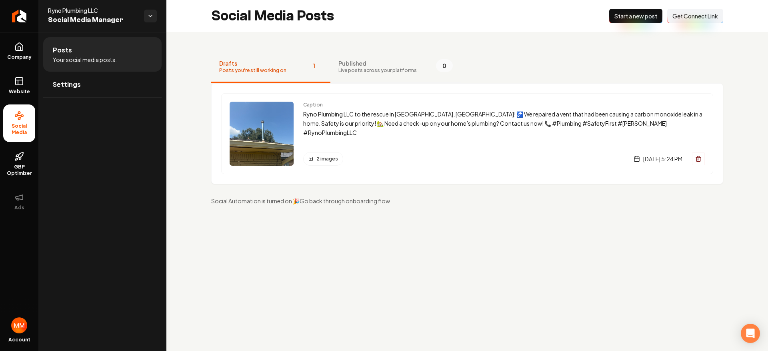
click at [352, 70] on span "Live posts across your platforms" at bounding box center [377, 70] width 78 height 6
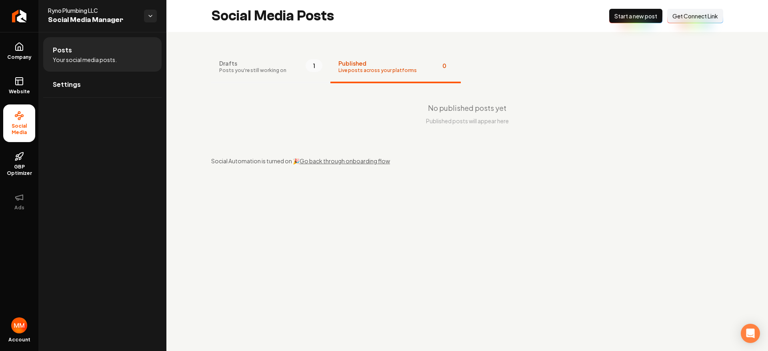
click at [300, 67] on button "Drafts Posts you're still working on 1" at bounding box center [270, 67] width 119 height 32
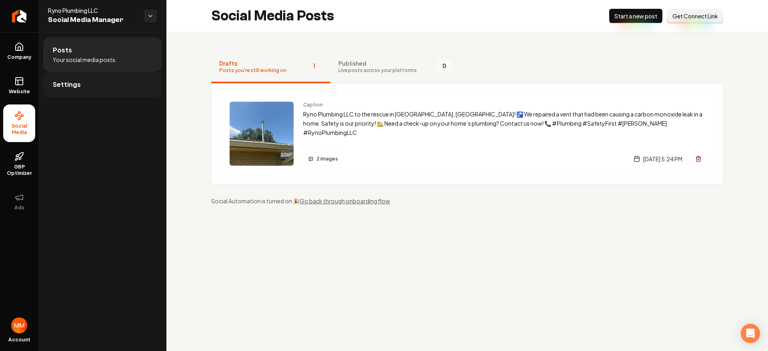
click at [113, 86] on link "Settings" at bounding box center [102, 85] width 118 height 26
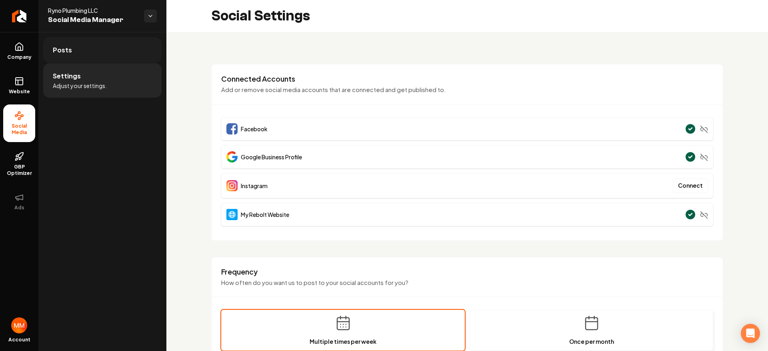
click at [105, 53] on link "Posts" at bounding box center [102, 50] width 118 height 26
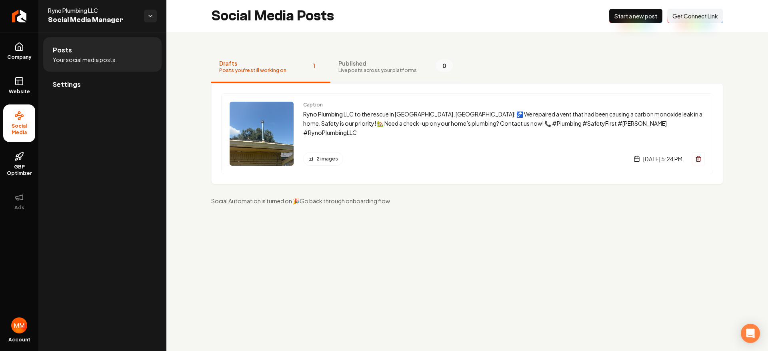
click at [361, 74] on button "Published Live posts across your platforms 0" at bounding box center [395, 67] width 130 height 32
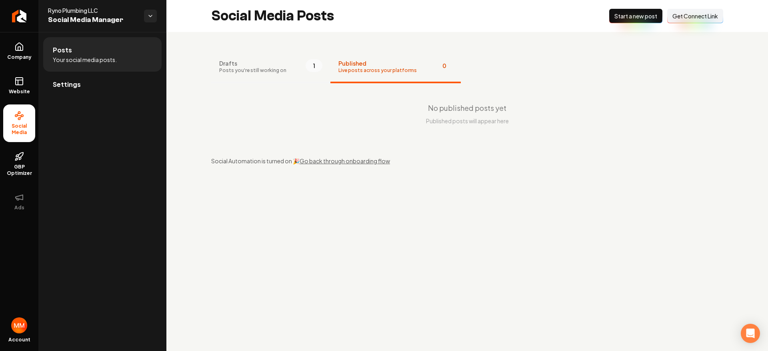
click at [283, 70] on button "Drafts Posts you're still working on 1" at bounding box center [270, 67] width 119 height 32
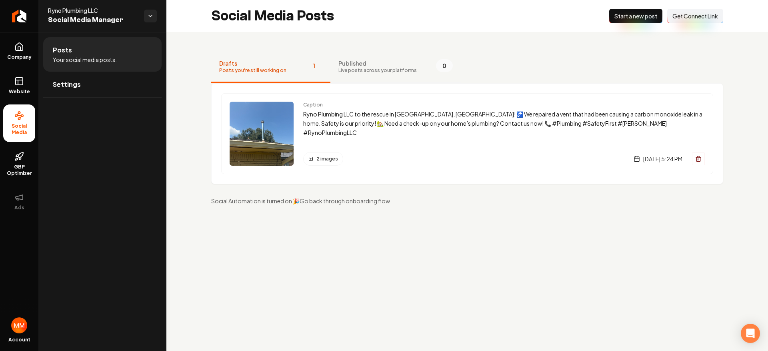
click at [384, 67] on span "Live posts across your platforms" at bounding box center [377, 70] width 78 height 6
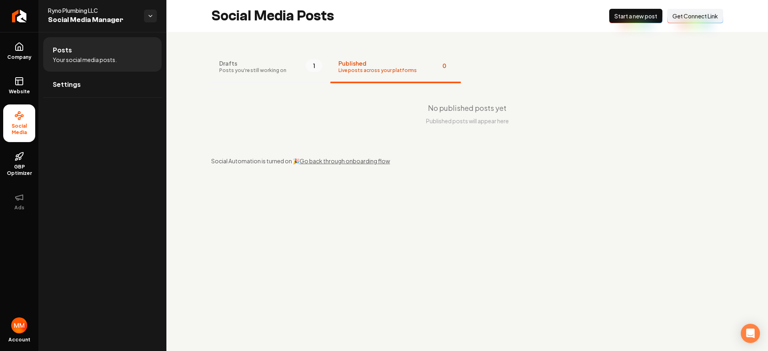
click at [306, 67] on span "1" at bounding box center [314, 65] width 17 height 13
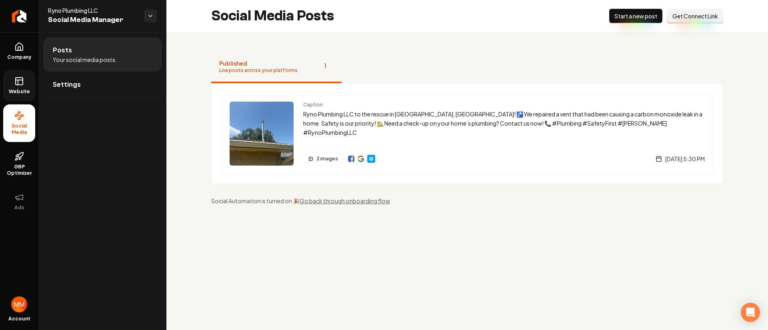
click at [30, 88] on span "Website" at bounding box center [20, 91] width 28 height 6
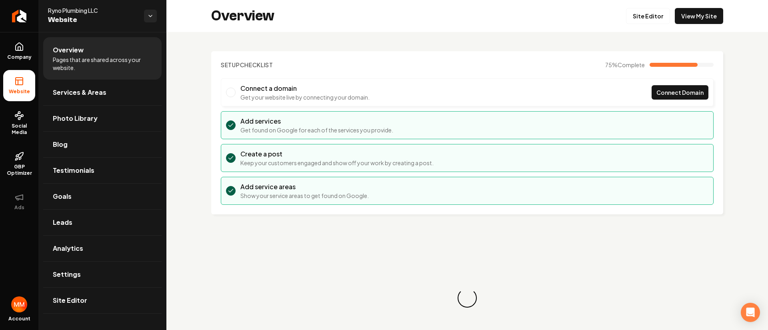
drag, startPoint x: 25, startPoint y: 55, endPoint x: 42, endPoint y: 65, distance: 19.4
click at [25, 55] on span "Company" at bounding box center [19, 57] width 31 height 6
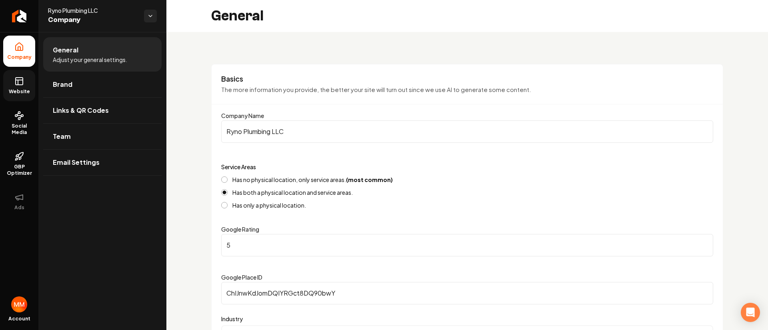
click at [21, 76] on link "Website" at bounding box center [19, 85] width 32 height 31
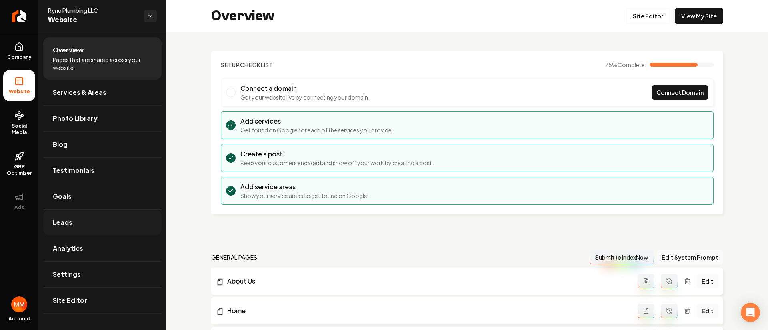
click at [84, 220] on link "Leads" at bounding box center [102, 223] width 118 height 26
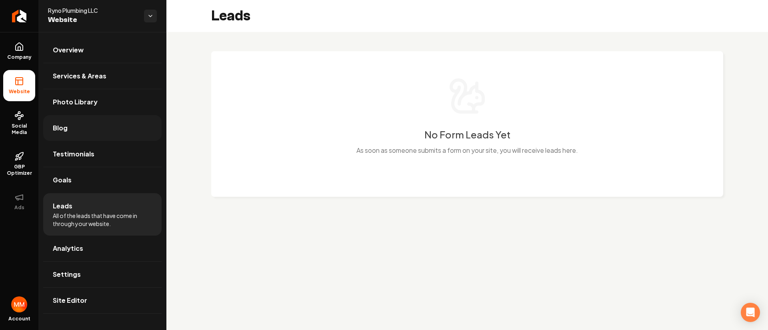
click at [115, 131] on link "Blog" at bounding box center [102, 128] width 118 height 26
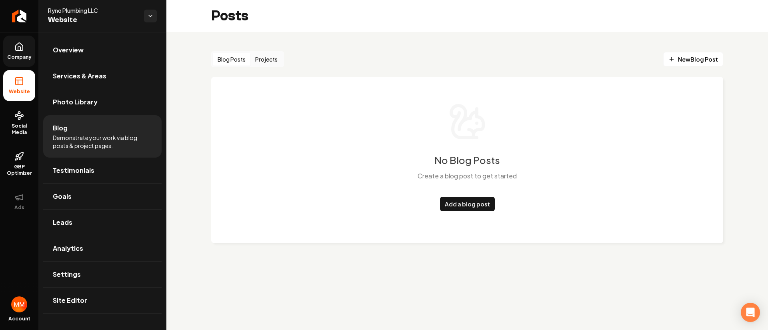
click at [23, 54] on span "Company" at bounding box center [19, 57] width 31 height 6
